Goal: Task Accomplishment & Management: Manage account settings

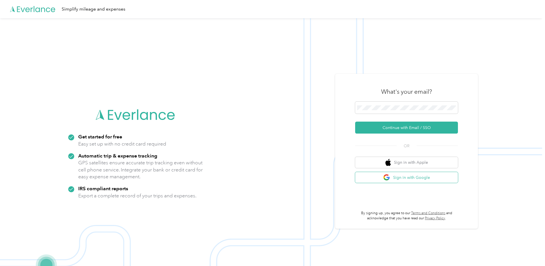
click at [380, 179] on button "Sign in with Google" at bounding box center [406, 177] width 103 height 11
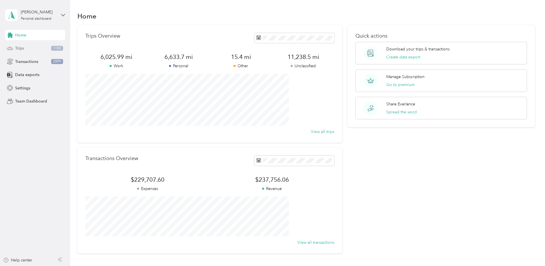
click at [22, 50] on span "Trips" at bounding box center [19, 48] width 9 height 6
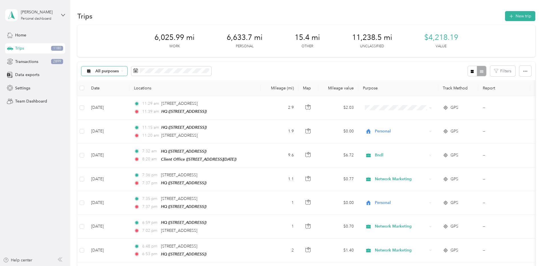
click at [119, 71] on span "All purposes" at bounding box center [107, 71] width 24 height 4
click at [142, 93] on li "Unclassified" at bounding box center [146, 91] width 55 height 10
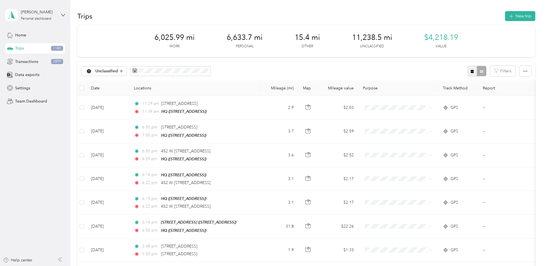
click at [470, 70] on icon "button" at bounding box center [471, 71] width 3 height 3
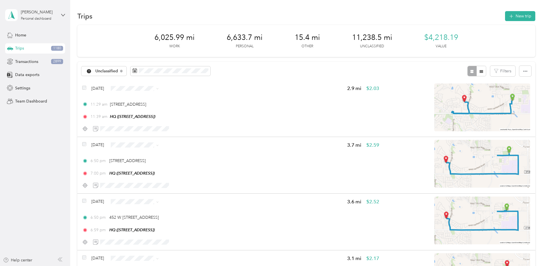
click at [173, 106] on span "Personal" at bounding box center [188, 107] width 37 height 6
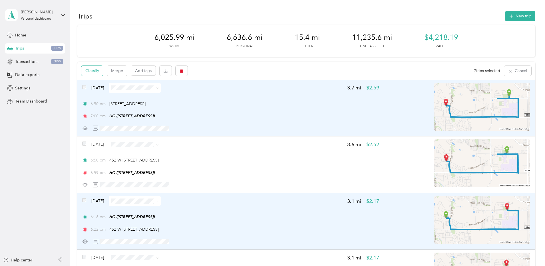
click at [103, 72] on button "Classify" at bounding box center [92, 71] width 22 height 10
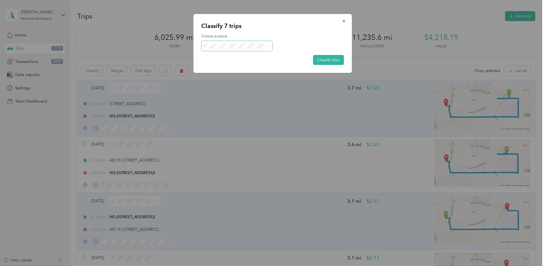
click at [232, 50] on span at bounding box center [236, 46] width 71 height 10
click at [223, 67] on span "Personal" at bounding box center [241, 67] width 53 height 6
click at [333, 57] on button "Classify trips" at bounding box center [328, 60] width 31 height 10
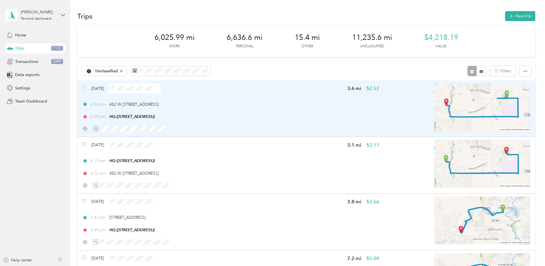
click at [291, 110] on div "6:50 pm 452 W [STREET_ADDRESS] 6:59 pm HQ ([STREET_ADDRESS])" at bounding box center [230, 111] width 297 height 19
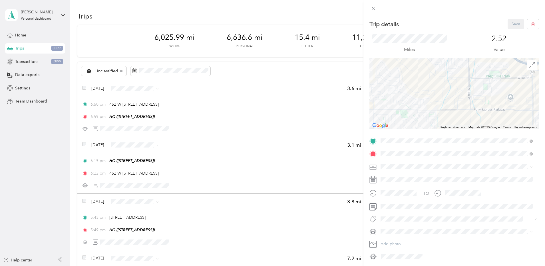
click at [400, 214] on div "Network Marketing" at bounding box center [456, 216] width 148 height 6
click at [392, 204] on li "Camry" at bounding box center [456, 202] width 156 height 10
click at [513, 25] on button "Save" at bounding box center [515, 24] width 17 height 10
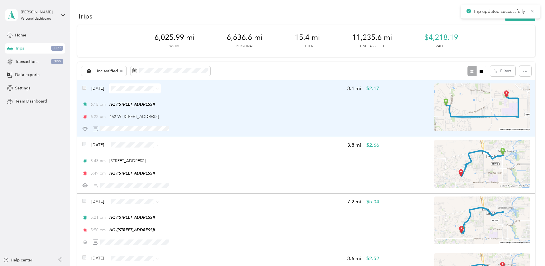
click at [312, 107] on div "6:15 pm HQ ([STREET_ADDRESS]) 6:22 pm [STREET_ADDRESS]" at bounding box center [230, 111] width 297 height 19
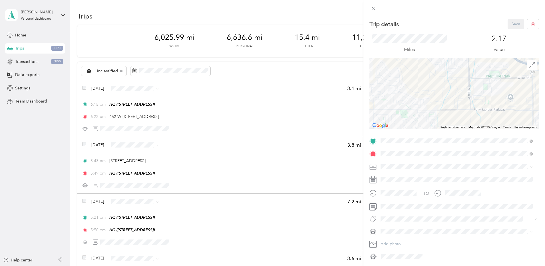
click at [389, 164] on span at bounding box center [458, 167] width 160 height 9
click at [394, 215] on span "Network Marketing" at bounding box center [399, 217] width 35 height 5
click at [389, 202] on span "Camry" at bounding box center [388, 201] width 12 height 5
click at [511, 25] on button "Save" at bounding box center [515, 24] width 17 height 10
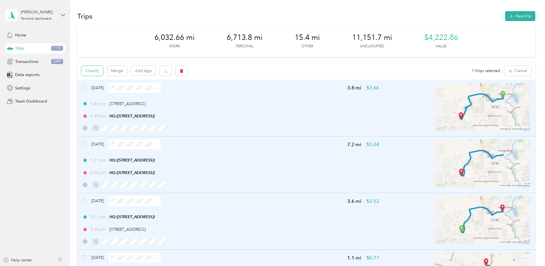
click at [103, 71] on button "Classify" at bounding box center [92, 71] width 22 height 10
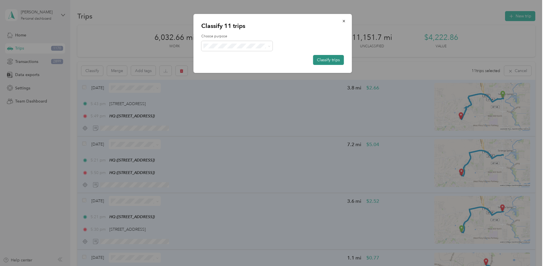
click at [339, 60] on button "Classify trips" at bounding box center [328, 60] width 31 height 10
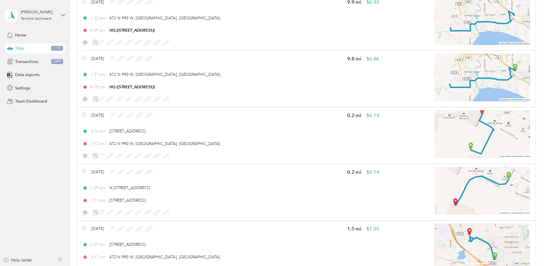
scroll to position [90, 0]
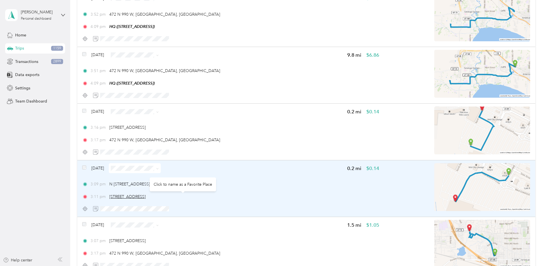
drag, startPoint x: 216, startPoint y: 197, endPoint x: 148, endPoint y: 197, distance: 68.2
click at [148, 197] on div "3:11 pm [STREET_ADDRESS]" at bounding box center [230, 197] width 297 height 6
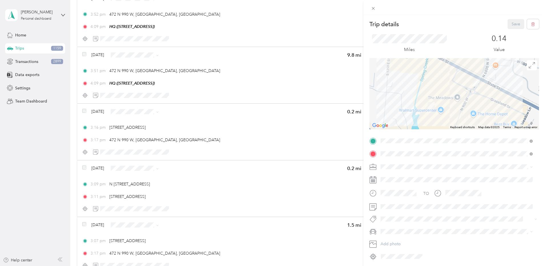
click at [90, 130] on div "Trip details Save This trip cannot be edited because it is either under review,…" at bounding box center [272, 133] width 545 height 266
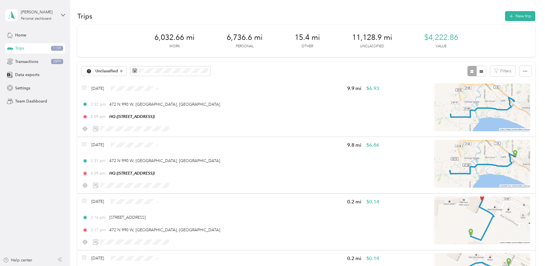
scroll to position [3, 0]
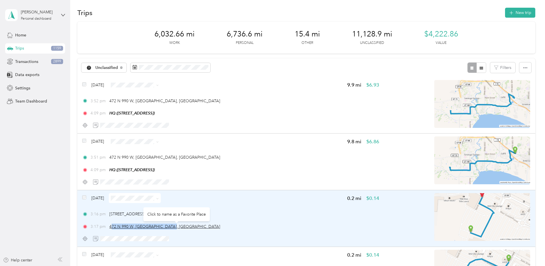
drag, startPoint x: 211, startPoint y: 227, endPoint x: 149, endPoint y: 226, distance: 62.8
click at [149, 226] on div "3:17 pm 472 N 990 W, [GEOGRAPHIC_DATA], [GEOGRAPHIC_DATA]" at bounding box center [230, 227] width 297 height 6
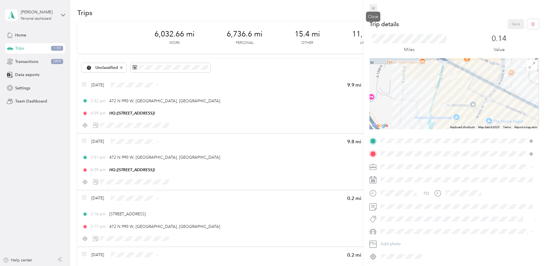
click at [374, 8] on icon at bounding box center [373, 8] width 5 height 5
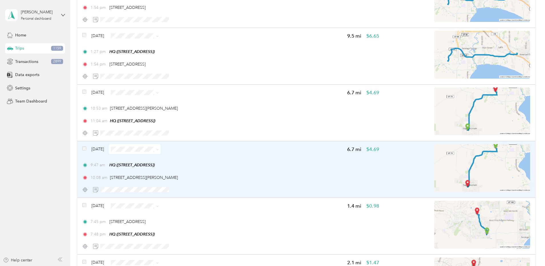
scroll to position [620, 0]
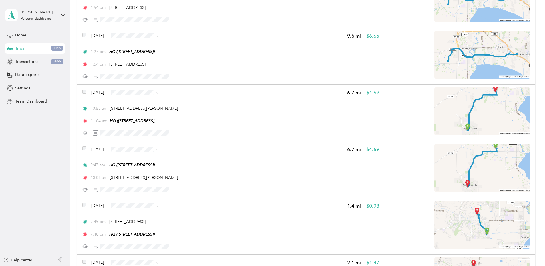
click at [179, 171] on li "Personal" at bounding box center [183, 168] width 55 height 10
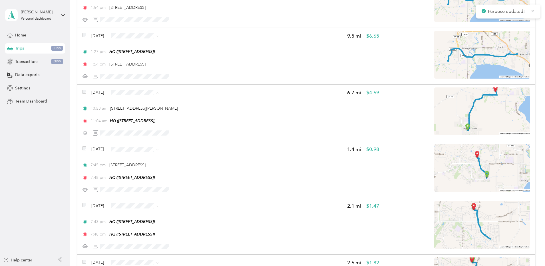
click at [187, 113] on span "Personal" at bounding box center [188, 113] width 37 height 6
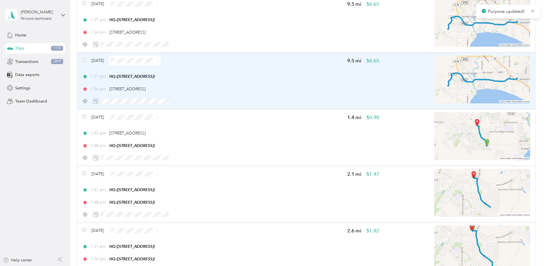
scroll to position [509, 0]
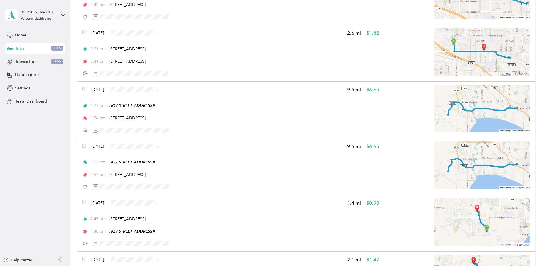
click at [177, 163] on li "Personal" at bounding box center [183, 165] width 55 height 10
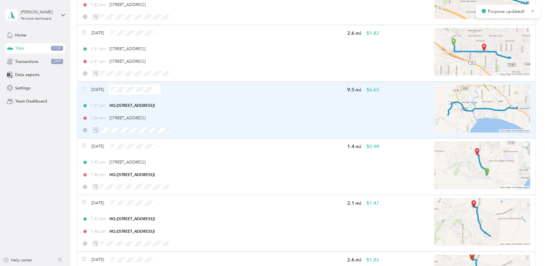
click at [274, 101] on div "[DATE] 9.5 mi $6.65 1:27 pm HQ ([STREET_ADDRESS]) 1:54 pm [STREET_ADDRESS]" at bounding box center [230, 110] width 297 height 50
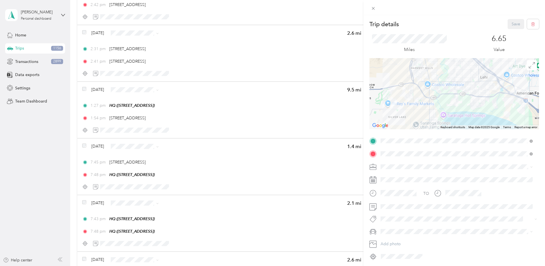
click at [399, 215] on span "Network Marketing" at bounding box center [399, 215] width 35 height 5
click at [387, 201] on span "Camry" at bounding box center [388, 201] width 12 height 5
click at [511, 26] on button "Save" at bounding box center [515, 24] width 17 height 10
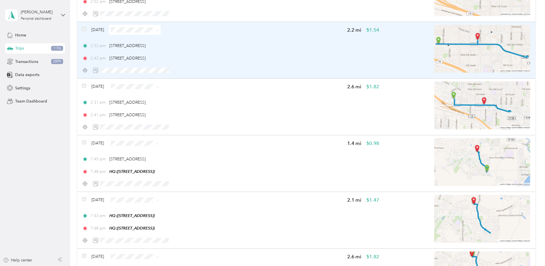
scroll to position [426, 0]
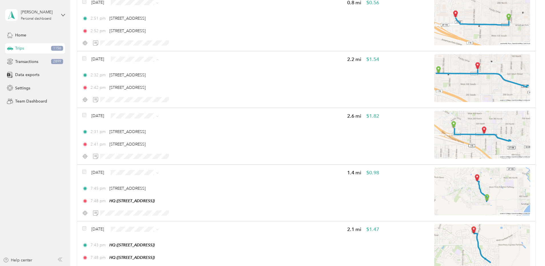
click at [179, 78] on span "Personal" at bounding box center [188, 80] width 37 height 6
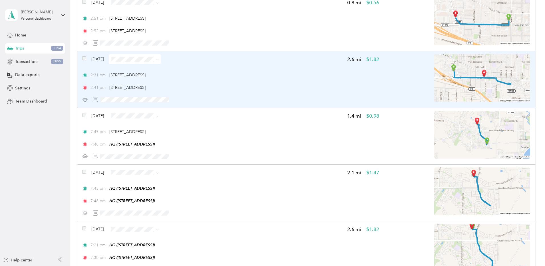
click at [272, 74] on div "2:31 pm [STREET_ADDRESS]" at bounding box center [230, 75] width 297 height 6
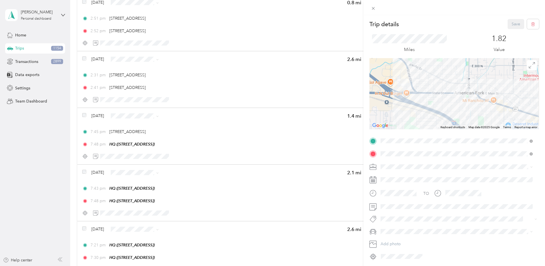
click at [397, 219] on li "Network Marketing" at bounding box center [456, 217] width 156 height 10
click at [390, 204] on li "Camry" at bounding box center [456, 202] width 156 height 10
click at [511, 23] on button "Save" at bounding box center [515, 24] width 17 height 10
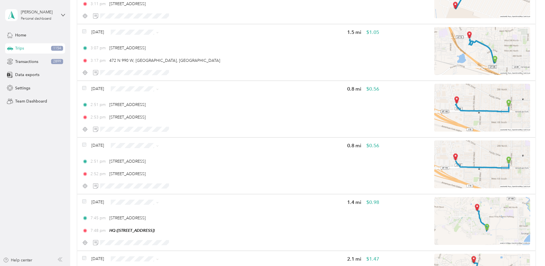
scroll to position [274, 0]
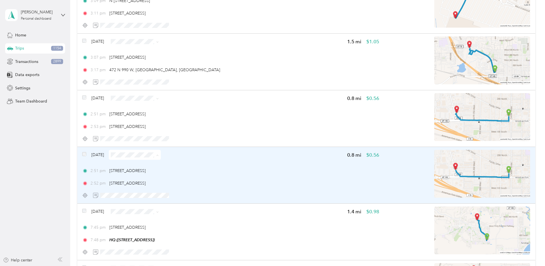
click at [182, 175] on span "Personal" at bounding box center [188, 176] width 37 height 6
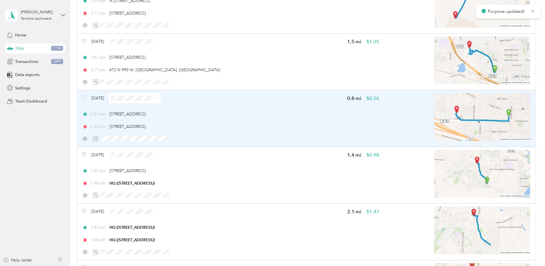
click at [261, 119] on div "2:51 pm [STREET_ADDRESS] 2:53 pm [STREET_ADDRESS]" at bounding box center [230, 120] width 297 height 19
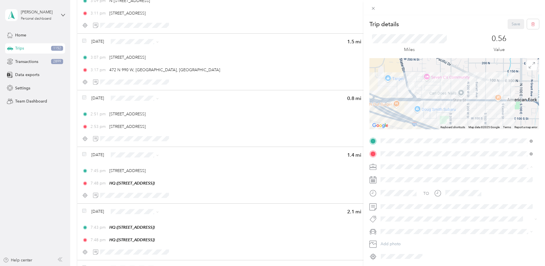
click at [403, 217] on span "Network Marketing" at bounding box center [399, 217] width 35 height 5
click at [392, 201] on span "Camry" at bounding box center [388, 201] width 12 height 5
click at [518, 23] on button "Save" at bounding box center [515, 24] width 17 height 10
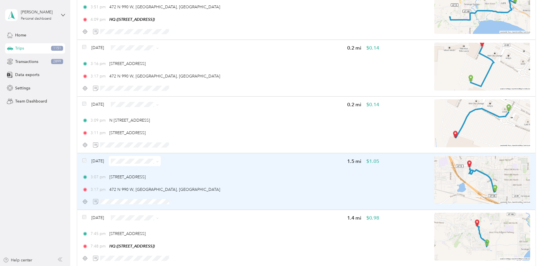
scroll to position [155, 0]
click at [245, 173] on div "[DATE] 1.5 mi $1.05 3:07 pm [STREET_ADDRESS] 3:17 pm [STREET_ADDRESS]" at bounding box center [230, 181] width 297 height 50
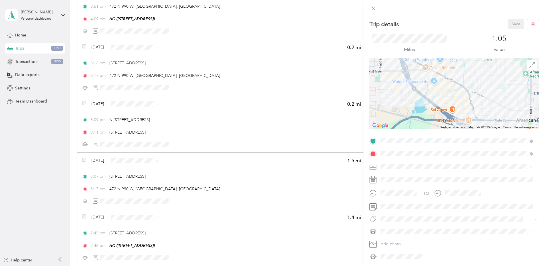
click at [401, 219] on li "Network Marketing" at bounding box center [456, 217] width 156 height 10
click at [391, 203] on li "Camry" at bounding box center [456, 202] width 156 height 10
click at [510, 26] on button "Save" at bounding box center [515, 24] width 17 height 10
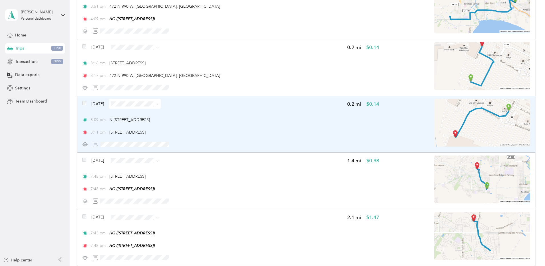
click at [270, 134] on div "3:11 pm [STREET_ADDRESS]" at bounding box center [230, 133] width 297 height 6
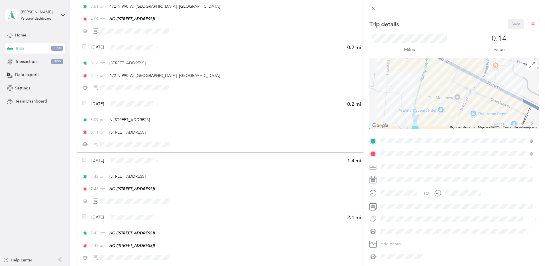
click at [397, 217] on span "Network Marketing" at bounding box center [399, 217] width 35 height 5
click at [391, 199] on span "Camry" at bounding box center [388, 201] width 12 height 5
click at [512, 26] on button "Save" at bounding box center [515, 24] width 17 height 10
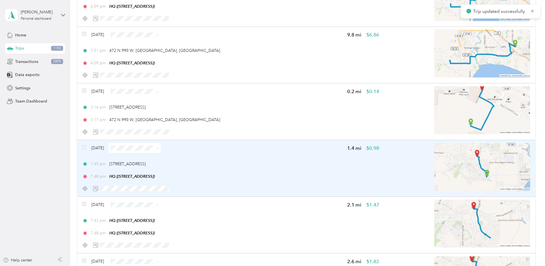
scroll to position [84, 0]
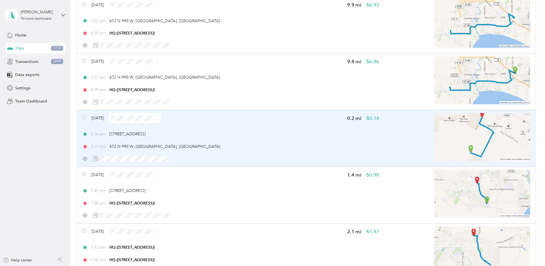
click at [302, 144] on div "3:17 pm 472 N 990 W, [GEOGRAPHIC_DATA], [GEOGRAPHIC_DATA]" at bounding box center [230, 147] width 297 height 6
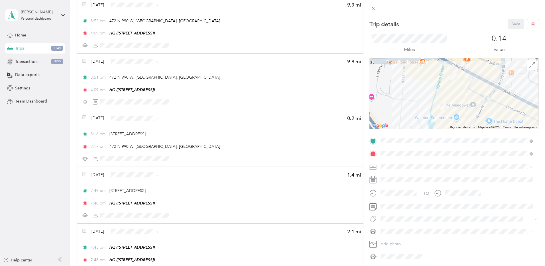
click at [397, 216] on span "Network Marketing" at bounding box center [399, 215] width 35 height 5
click at [387, 201] on span "Camry" at bounding box center [388, 201] width 12 height 5
click at [508, 21] on button "Save" at bounding box center [515, 24] width 17 height 10
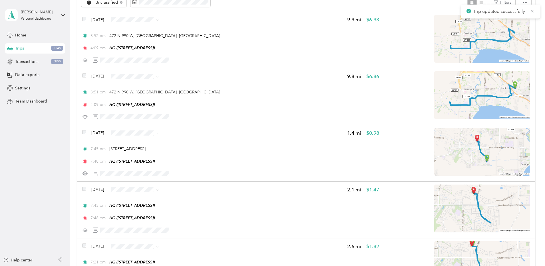
scroll to position [30, 0]
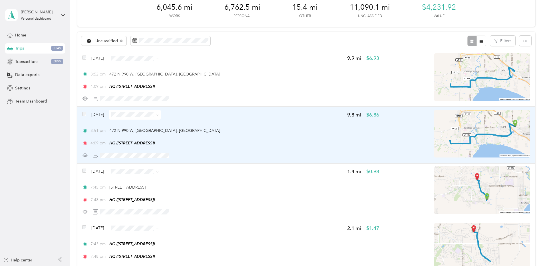
click at [290, 134] on div "3:51 pm 472 N 990 W, [GEOGRAPHIC_DATA], [GEOGRAPHIC_DATA] 4:09 pm HQ ([STREET_A…" at bounding box center [230, 137] width 297 height 19
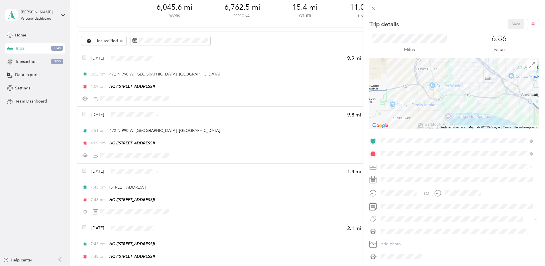
click at [403, 217] on span "Network Marketing" at bounding box center [399, 217] width 35 height 5
click at [390, 202] on span "Camry" at bounding box center [388, 201] width 12 height 5
click at [507, 20] on button "Save" at bounding box center [515, 24] width 17 height 10
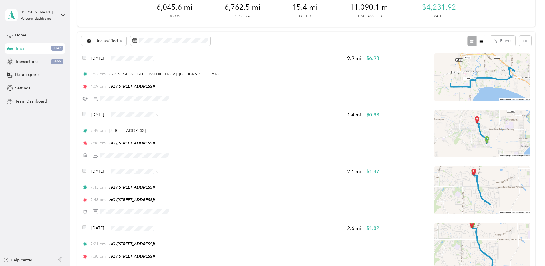
click at [177, 77] on span "Personal" at bounding box center [188, 79] width 37 height 6
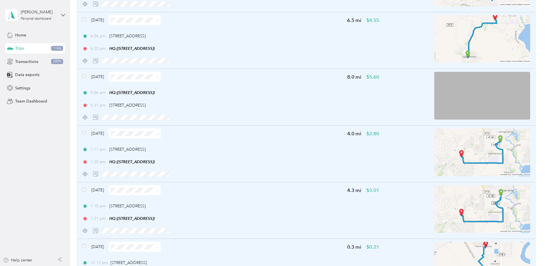
scroll to position [38, 0]
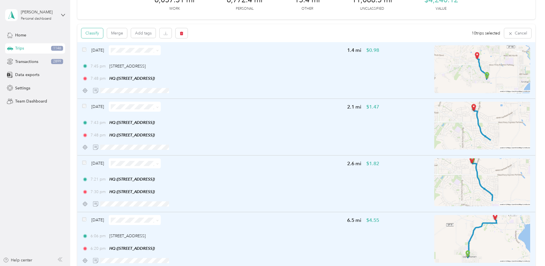
click at [103, 33] on button "Classify" at bounding box center [92, 33] width 22 height 10
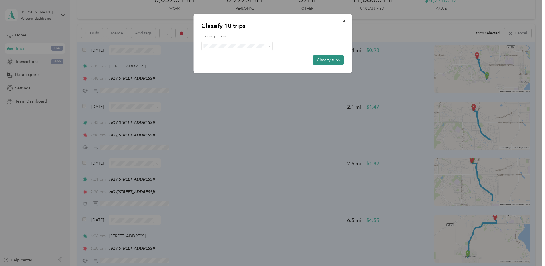
click at [321, 58] on button "Classify trips" at bounding box center [328, 60] width 31 height 10
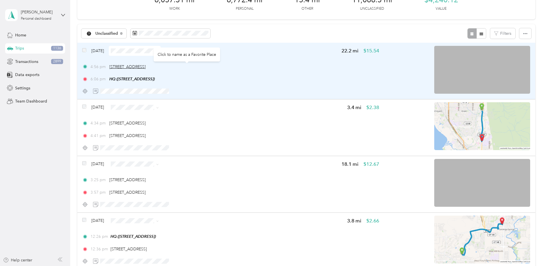
drag, startPoint x: 231, startPoint y: 67, endPoint x: 148, endPoint y: 68, distance: 83.0
click at [148, 68] on div "4:56 pm [STREET_ADDRESS]" at bounding box center [230, 67] width 297 height 6
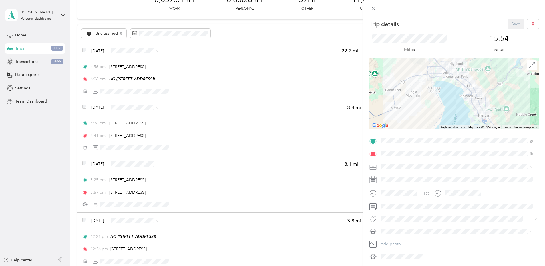
drag, startPoint x: 231, startPoint y: 122, endPoint x: 211, endPoint y: 122, distance: 20.6
click at [163, 123] on div "Trip details Save This trip cannot be edited because it is either under review,…" at bounding box center [272, 133] width 545 height 266
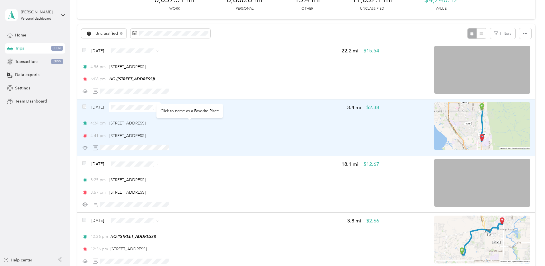
drag, startPoint x: 236, startPoint y: 122, endPoint x: 148, endPoint y: 125, distance: 87.6
click at [148, 125] on div "4:34 pm [STREET_ADDRESS]" at bounding box center [230, 123] width 297 height 6
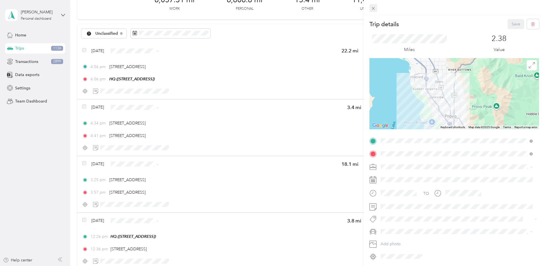
click at [376, 9] on span at bounding box center [373, 8] width 8 height 8
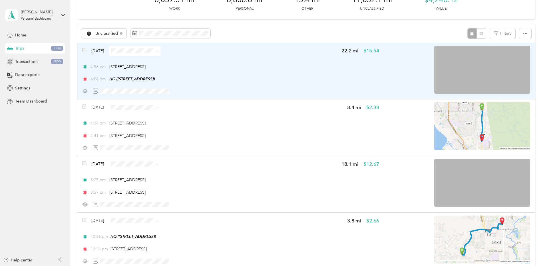
click at [274, 81] on div "6:06 pm HQ ([STREET_ADDRESS])" at bounding box center [230, 79] width 297 height 6
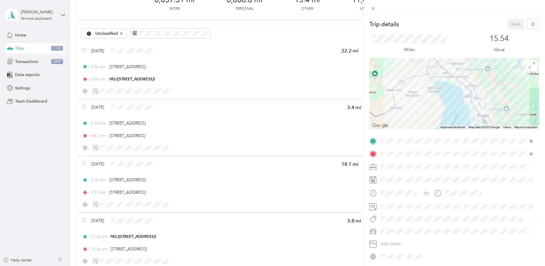
click at [406, 216] on span "Network Marketing" at bounding box center [399, 217] width 35 height 5
click at [391, 205] on ol "Ram RHO 4Runner Camry Volkswagen Touareg Audi S4" at bounding box center [456, 202] width 156 height 50
click at [389, 202] on div "Camry" at bounding box center [456, 200] width 148 height 6
click at [507, 25] on button "Save" at bounding box center [515, 24] width 17 height 10
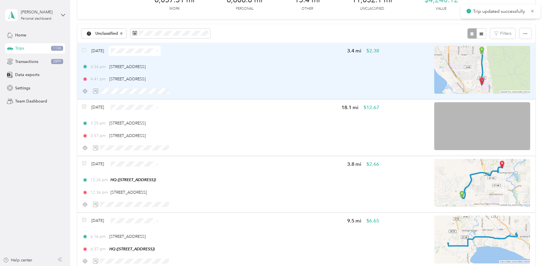
click at [322, 81] on div "4:41 pm [STREET_ADDRESS]" at bounding box center [230, 79] width 297 height 6
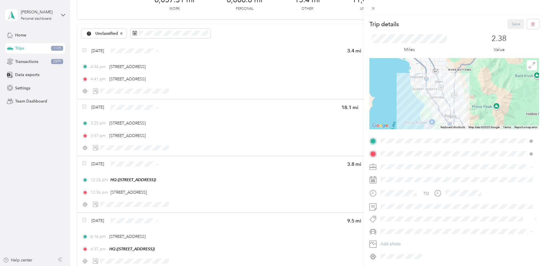
click at [397, 213] on li "Network Marketing" at bounding box center [456, 217] width 156 height 10
click at [390, 204] on li "Camry" at bounding box center [456, 201] width 156 height 10
click at [507, 26] on button "Save" at bounding box center [515, 24] width 17 height 10
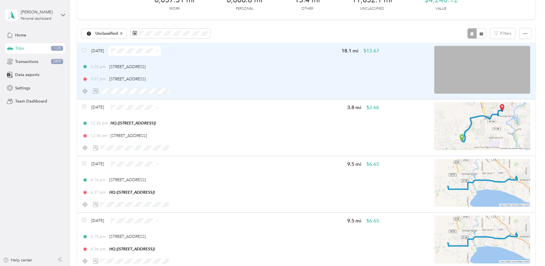
click at [305, 69] on div "3:25 pm [STREET_ADDRESS]" at bounding box center [230, 67] width 297 height 6
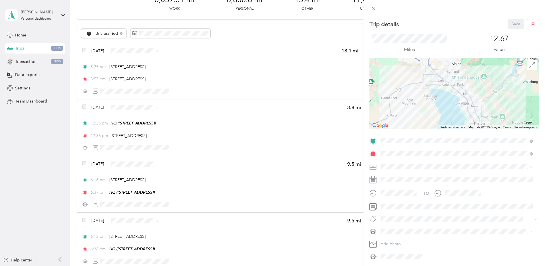
click at [389, 199] on div "Camry" at bounding box center [456, 202] width 148 height 6
click at [393, 218] on li "Network Marketing" at bounding box center [456, 215] width 156 height 10
click at [508, 24] on button "Save" at bounding box center [515, 24] width 17 height 10
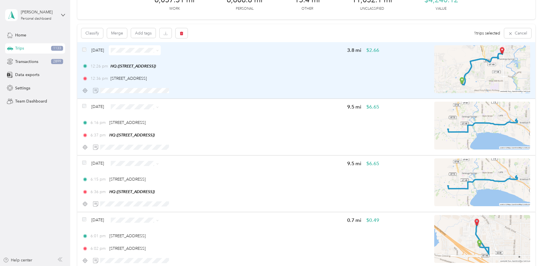
click at [178, 71] on span "Personal" at bounding box center [188, 70] width 37 height 6
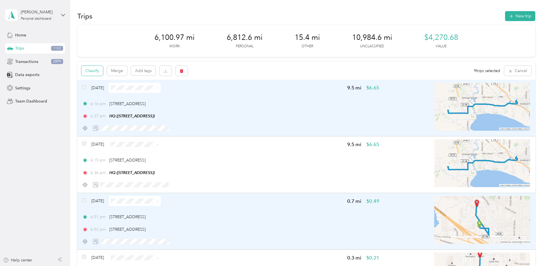
click at [103, 69] on button "Classify" at bounding box center [92, 71] width 22 height 10
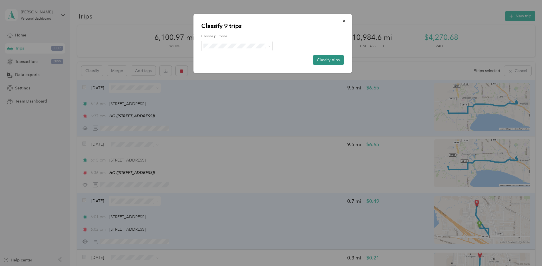
click at [324, 63] on button "Classify trips" at bounding box center [328, 60] width 31 height 10
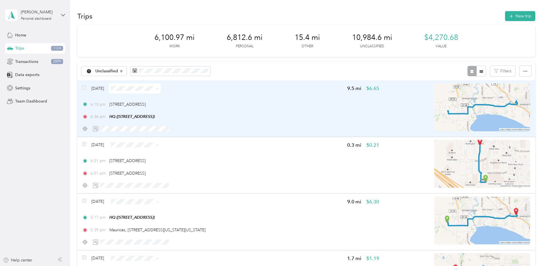
click at [281, 104] on div "6:15 pm [STREET_ADDRESS]" at bounding box center [230, 105] width 297 height 6
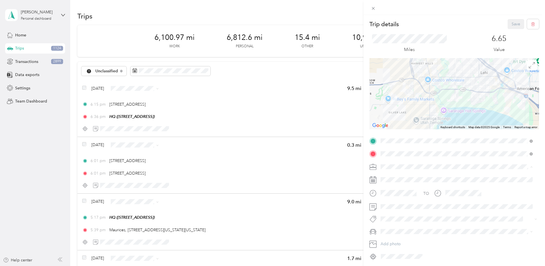
click at [401, 215] on span "Network Marketing" at bounding box center [399, 217] width 35 height 5
click at [386, 203] on li "Camry" at bounding box center [456, 201] width 156 height 10
click at [507, 25] on button "Save" at bounding box center [515, 24] width 17 height 10
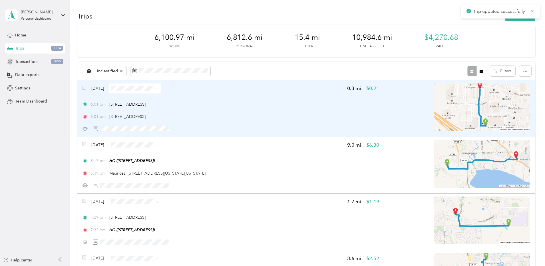
click at [332, 113] on div "6:01 pm [STREET_ADDRESS] 6:01 pm [STREET_ADDRESS]" at bounding box center [230, 111] width 297 height 19
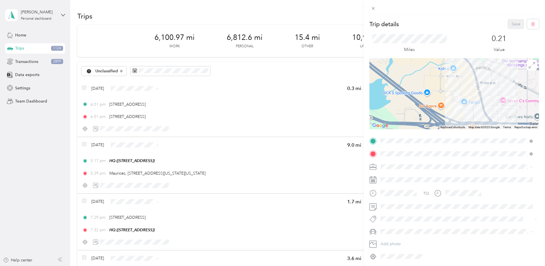
click at [389, 216] on span "Network Marketing" at bounding box center [399, 217] width 35 height 5
click at [388, 203] on span "Camry" at bounding box center [388, 201] width 12 height 5
click at [508, 28] on button "Save" at bounding box center [515, 24] width 17 height 10
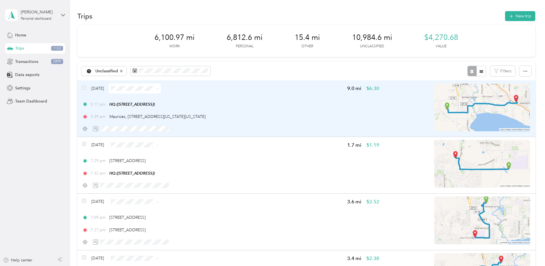
click at [360, 107] on div "5:17 pm HQ ([STREET_ADDRESS])" at bounding box center [230, 105] width 297 height 6
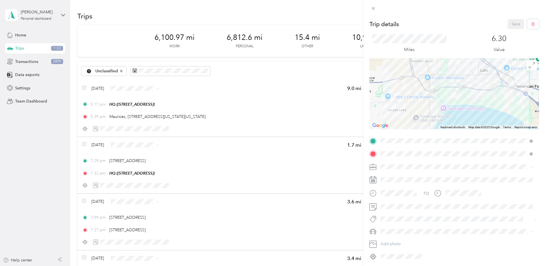
click at [387, 201] on span "Camry" at bounding box center [388, 201] width 12 height 5
click at [393, 215] on span "Network Marketing" at bounding box center [399, 217] width 35 height 5
click at [509, 22] on button "Save" at bounding box center [515, 24] width 17 height 10
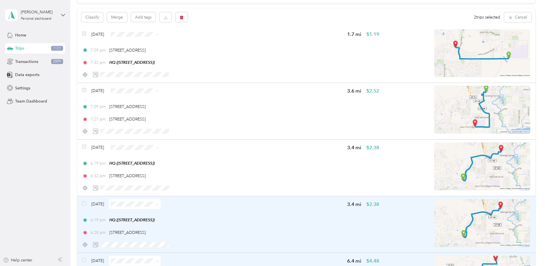
scroll to position [24, 0]
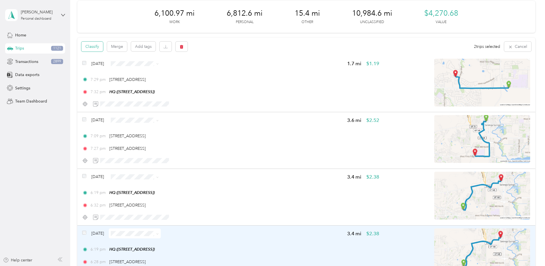
click at [103, 47] on button "Classify" at bounding box center [92, 47] width 22 height 10
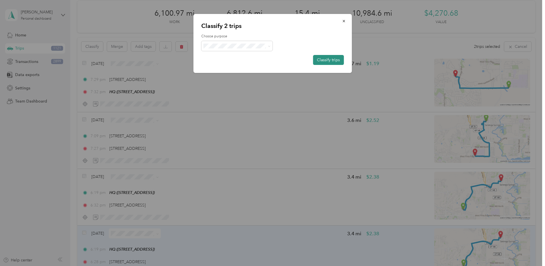
click at [334, 62] on button "Classify trips" at bounding box center [328, 60] width 31 height 10
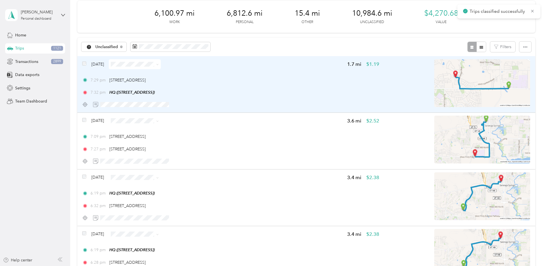
click at [289, 88] on div "7:29 pm [STREET_ADDRESS] 7:32 pm HQ ([STREET_ADDRESS])" at bounding box center [230, 86] width 297 height 19
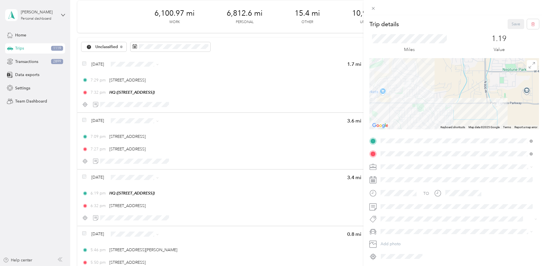
click at [398, 217] on div "Network Marketing" at bounding box center [456, 215] width 148 height 6
click at [388, 201] on span "Camry" at bounding box center [388, 201] width 12 height 5
click at [510, 20] on button "Save" at bounding box center [515, 24] width 17 height 10
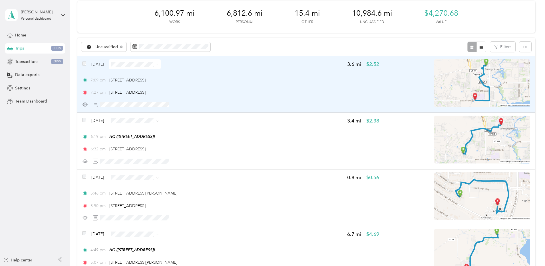
click at [345, 91] on div "7:27 pm [STREET_ADDRESS]" at bounding box center [230, 93] width 297 height 6
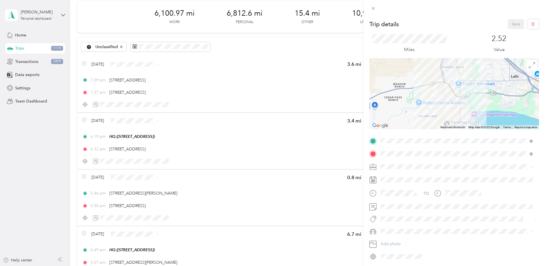
click at [391, 218] on div "Network Marketing" at bounding box center [456, 217] width 148 height 6
click at [388, 202] on span "Camry" at bounding box center [388, 201] width 12 height 5
click at [510, 24] on button "Save" at bounding box center [515, 24] width 17 height 10
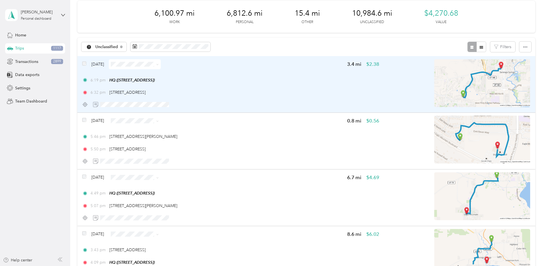
click at [312, 91] on div "6:32 pm [STREET_ADDRESS]" at bounding box center [230, 93] width 297 height 6
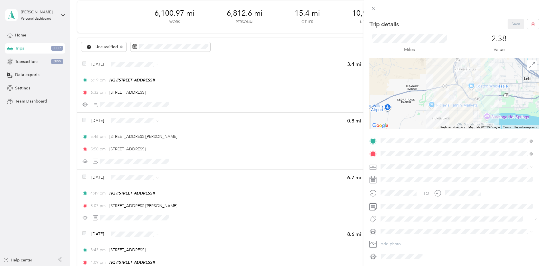
click at [396, 213] on li "Network Marketing" at bounding box center [456, 217] width 156 height 10
click at [389, 199] on span "Camry" at bounding box center [388, 201] width 12 height 5
click at [510, 21] on button "Save" at bounding box center [515, 24] width 17 height 10
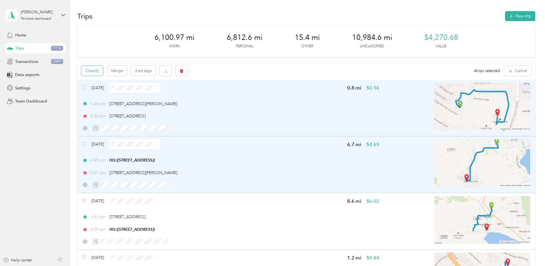
click at [103, 70] on button "Classify" at bounding box center [92, 71] width 22 height 10
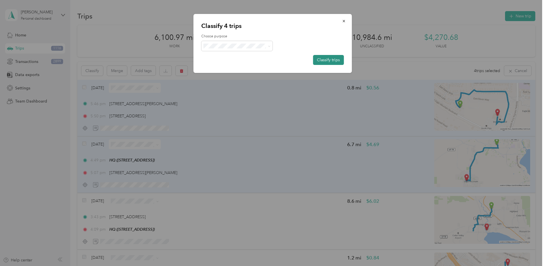
click at [321, 62] on button "Classify trips" at bounding box center [328, 60] width 31 height 10
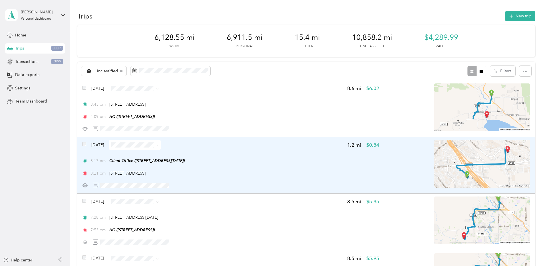
click at [268, 166] on div "3:17 pm Client Office ([STREET_ADDRESS][DATE]) 3:21 pm [STREET_ADDRESS]" at bounding box center [230, 167] width 297 height 19
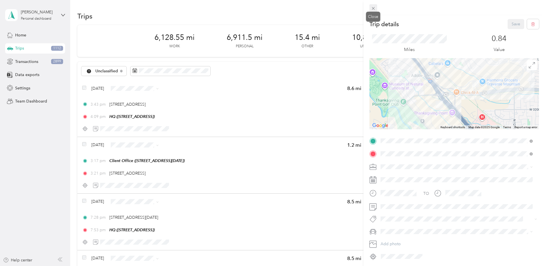
click at [373, 9] on icon at bounding box center [373, 8] width 5 height 5
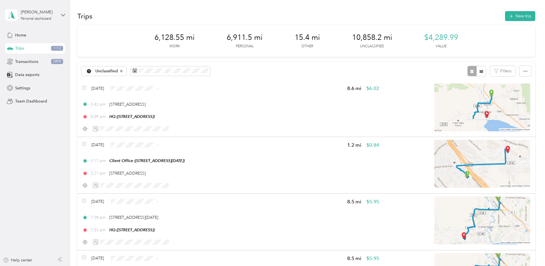
click at [186, 187] on ol "Work Personal [PERSON_NAME] Bndl Network Marketing Other Charity Medical Moving…" at bounding box center [183, 188] width 55 height 80
click at [179, 127] on span "Bndl" at bounding box center [188, 127] width 37 height 6
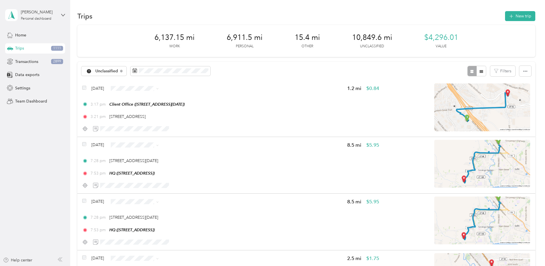
click at [179, 125] on li "Bndl" at bounding box center [183, 128] width 55 height 10
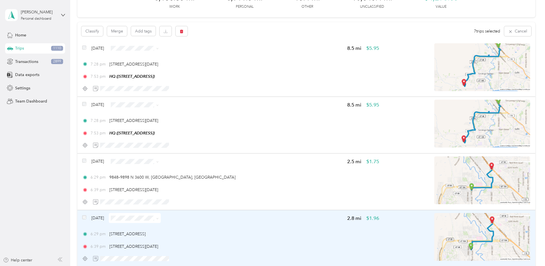
scroll to position [36, 0]
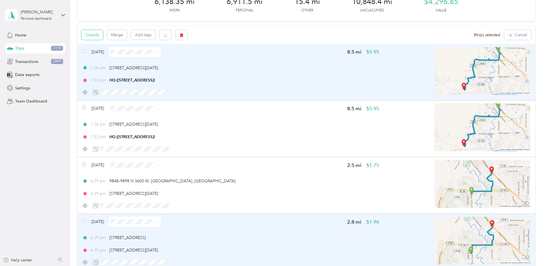
click at [103, 37] on button "Classify" at bounding box center [92, 35] width 22 height 10
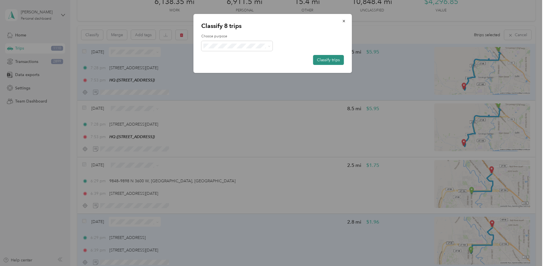
click at [327, 57] on button "Classify trips" at bounding box center [328, 60] width 31 height 10
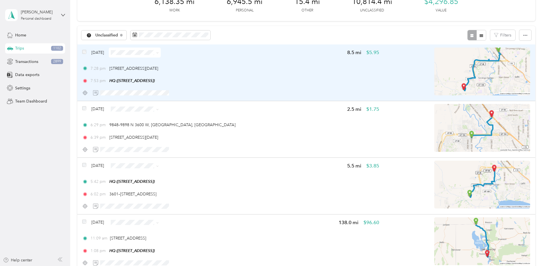
click at [272, 64] on div "[DATE] 8.5 mi $5.95 7:28 pm [STREET_ADDRESS][DATE] 7:53 pm HQ ([STREET_ADDRESS])" at bounding box center [230, 73] width 297 height 50
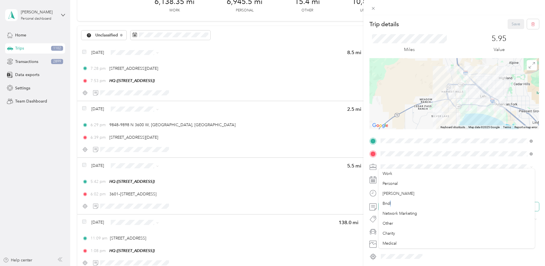
drag, startPoint x: 390, startPoint y: 205, endPoint x: 392, endPoint y: 211, distance: 5.5
click at [414, 216] on span "Network Marketing" at bounding box center [399, 217] width 35 height 5
click at [391, 202] on span "Camry" at bounding box center [388, 201] width 12 height 5
click at [515, 22] on button "Save" at bounding box center [515, 24] width 17 height 10
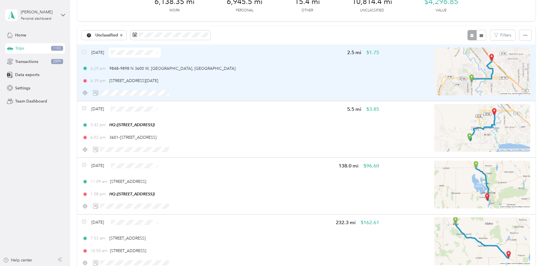
click at [312, 76] on div "6:29 pm 9848–9898 N [STREET_ADDRESS] 6:39 pm [STREET_ADDRESS][DATE]" at bounding box center [230, 75] width 297 height 19
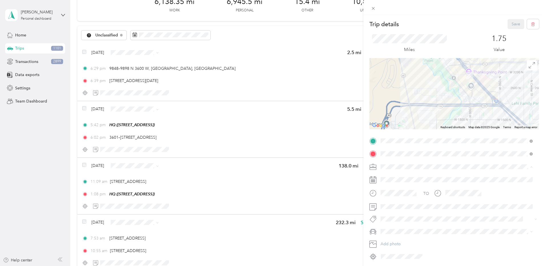
click at [396, 219] on ol "Work Personal [PERSON_NAME] Bndl Network Marketing Other Charity Medical Moving…" at bounding box center [456, 212] width 156 height 80
click at [390, 202] on span "Camry" at bounding box center [388, 201] width 12 height 5
click at [403, 213] on li "Network Marketing" at bounding box center [456, 217] width 156 height 10
click at [509, 22] on button "Save" at bounding box center [515, 24] width 17 height 10
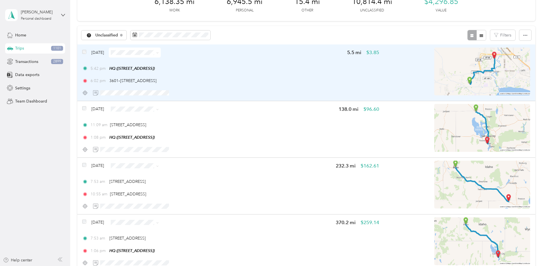
click at [294, 75] on div "5:42 pm HQ ([STREET_ADDRESS]) 6:02 pm 3601–3699 W [GEOGRAPHIC_DATA], [GEOGRAPHI…" at bounding box center [230, 75] width 297 height 19
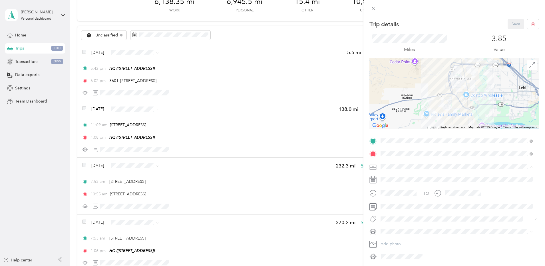
click at [392, 216] on span "Network Marketing" at bounding box center [399, 217] width 35 height 5
click at [394, 203] on li "Camry" at bounding box center [456, 200] width 156 height 10
click at [509, 17] on div "Trip details Save This trip cannot be edited because it is either under review,…" at bounding box center [453, 148] width 181 height 266
click at [508, 25] on button "Save" at bounding box center [515, 24] width 17 height 10
